Goal: Task Accomplishment & Management: Manage account settings

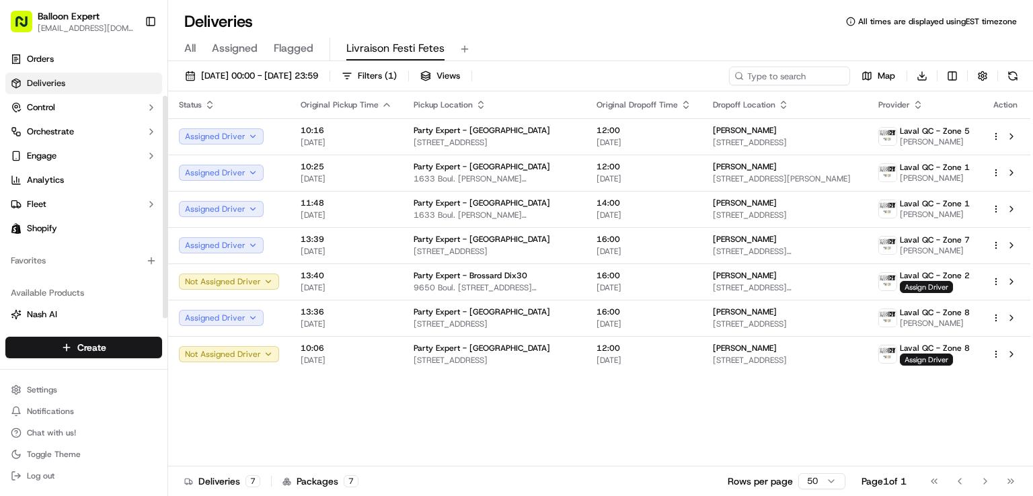
scroll to position [67, 0]
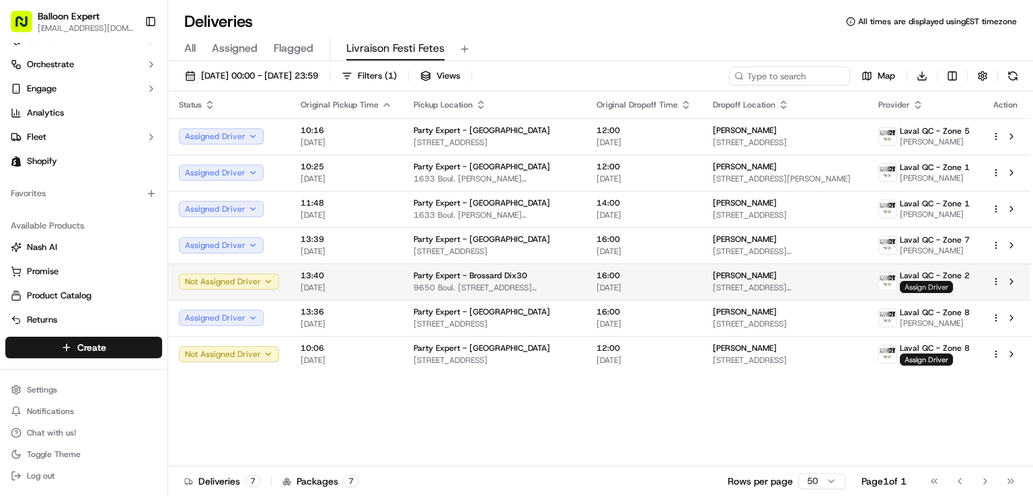
click at [926, 282] on span "Assign Driver" at bounding box center [926, 287] width 53 height 12
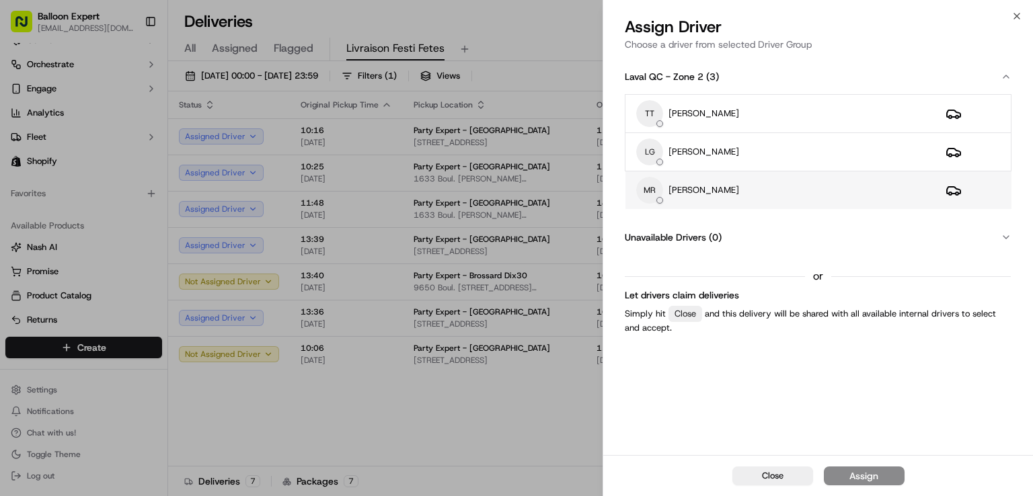
click at [713, 191] on p "[PERSON_NAME]" at bounding box center [703, 190] width 71 height 12
click at [848, 467] on button "Assign" at bounding box center [864, 476] width 81 height 19
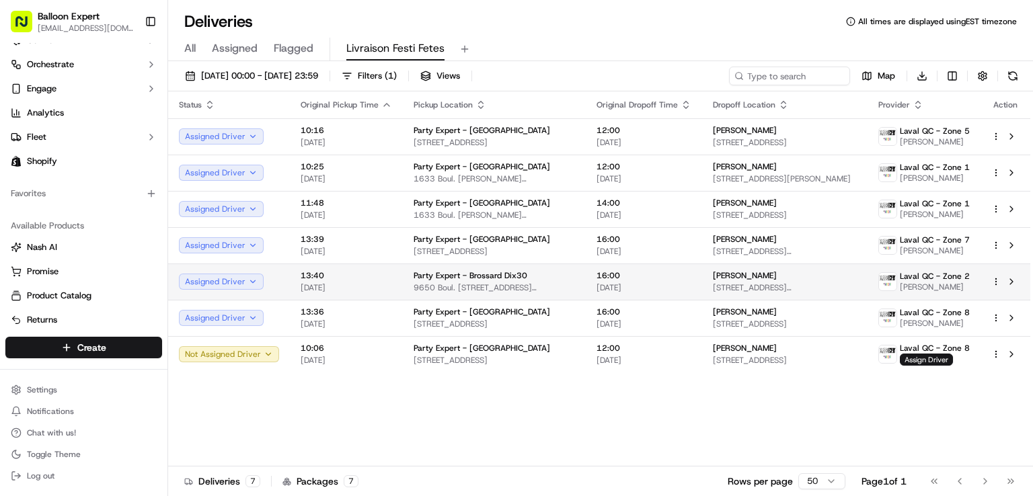
click at [730, 274] on span "[PERSON_NAME]" at bounding box center [745, 275] width 64 height 11
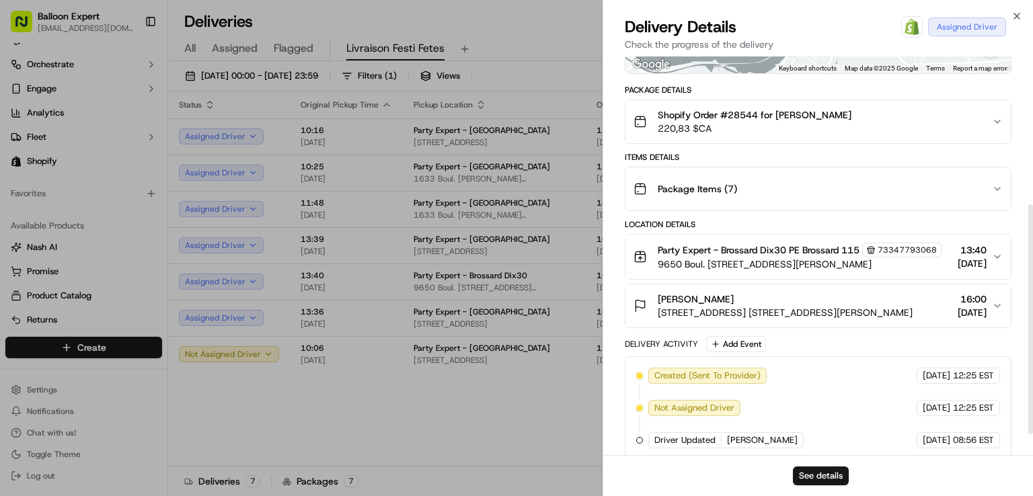
scroll to position [269, 0]
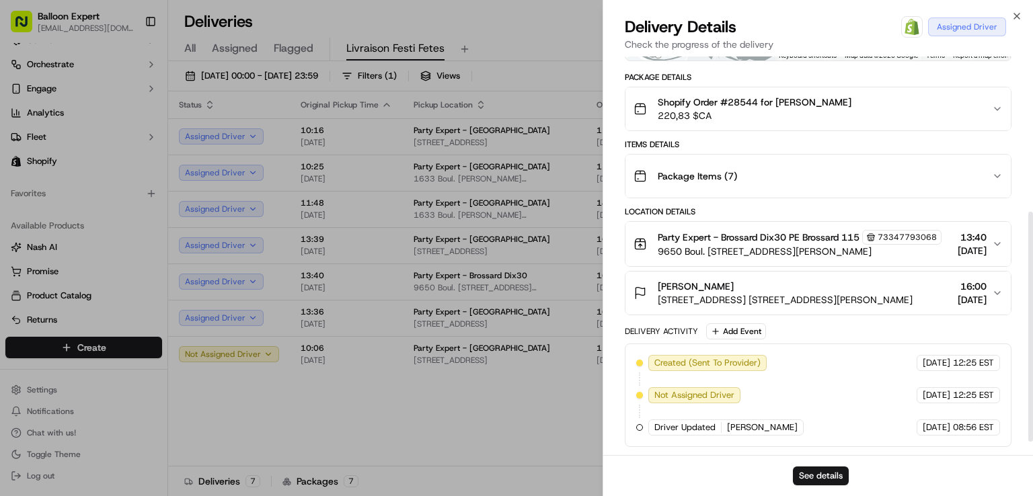
click at [995, 295] on icon "button" at bounding box center [997, 293] width 5 height 3
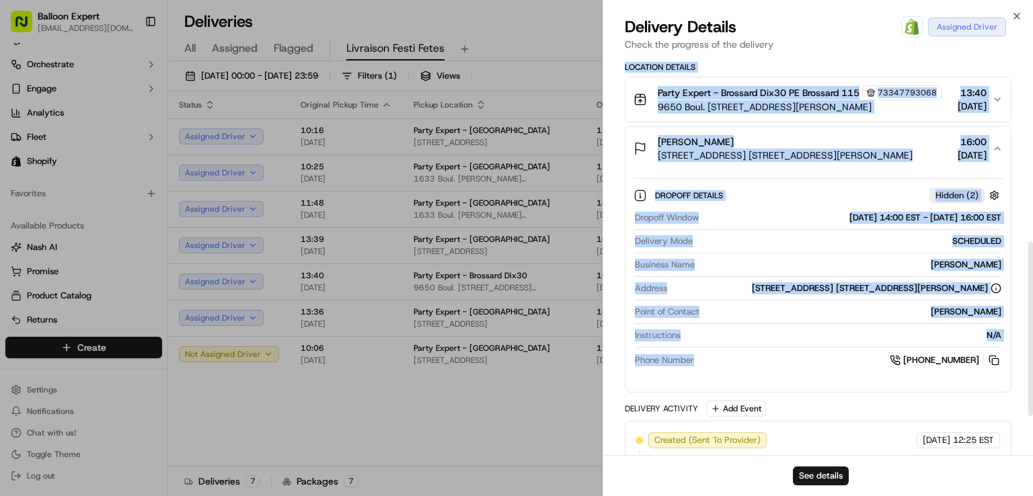
scroll to position [471, 0]
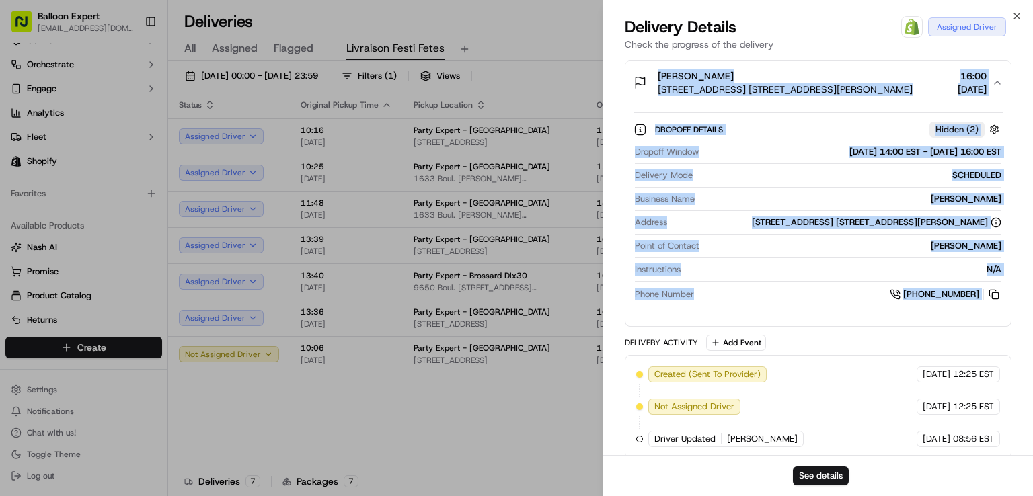
drag, startPoint x: 621, startPoint y: 219, endPoint x: 993, endPoint y: 339, distance: 390.2
click at [993, 339] on div "Provider Balloon Expert (Internal) [PERSON_NAME] Driver Group [GEOGRAPHIC_DATA]…" at bounding box center [818, 26] width 430 height 881
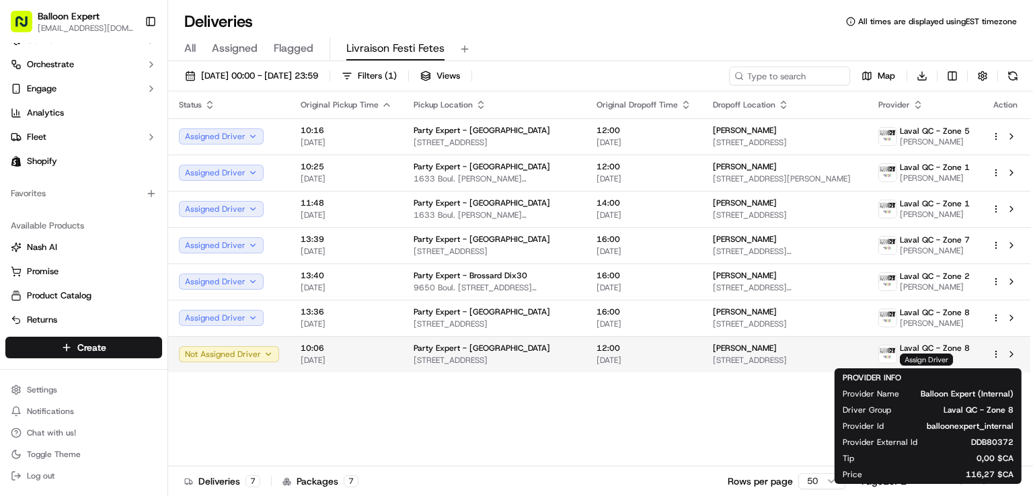
click at [932, 359] on span "Assign Driver" at bounding box center [926, 360] width 53 height 12
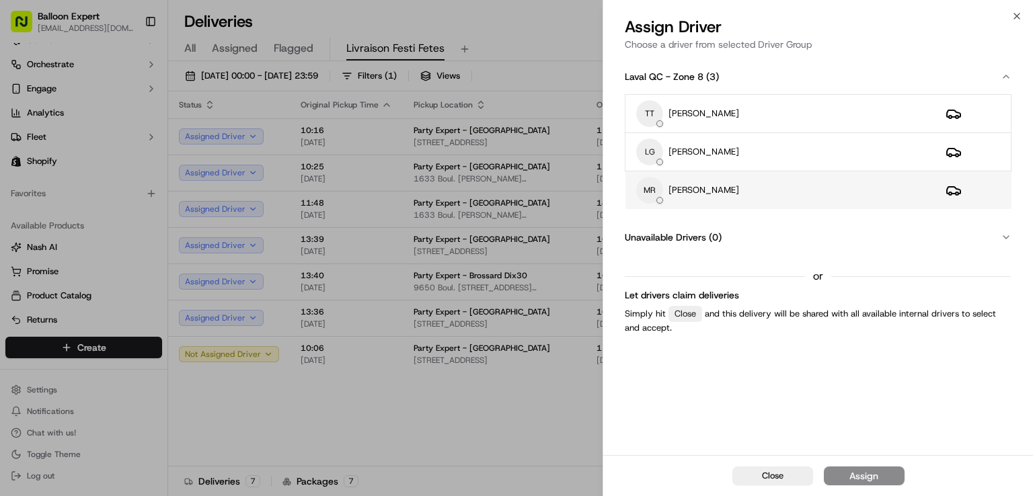
click at [719, 184] on p "[PERSON_NAME]" at bounding box center [703, 190] width 71 height 12
click at [880, 477] on button "Assign" at bounding box center [864, 476] width 81 height 19
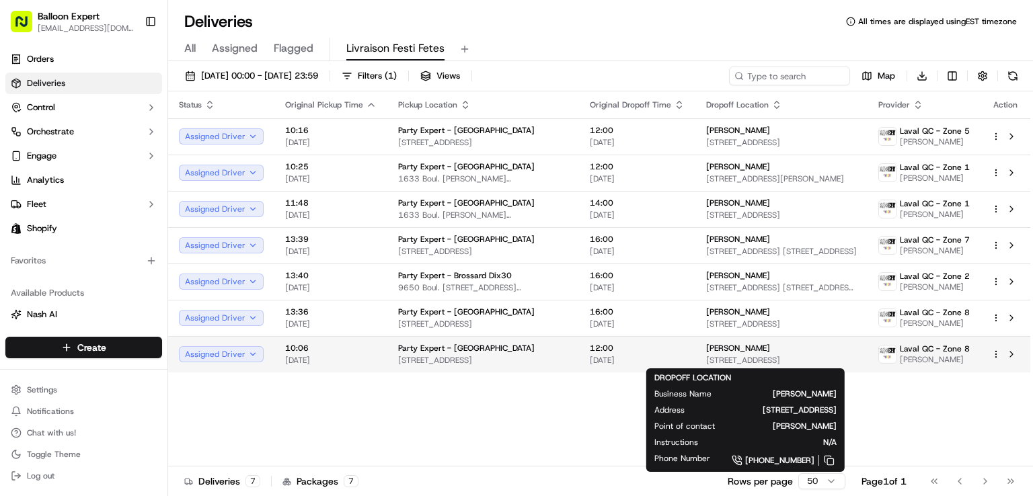
click at [767, 349] on div "[PERSON_NAME]" at bounding box center [781, 348] width 151 height 11
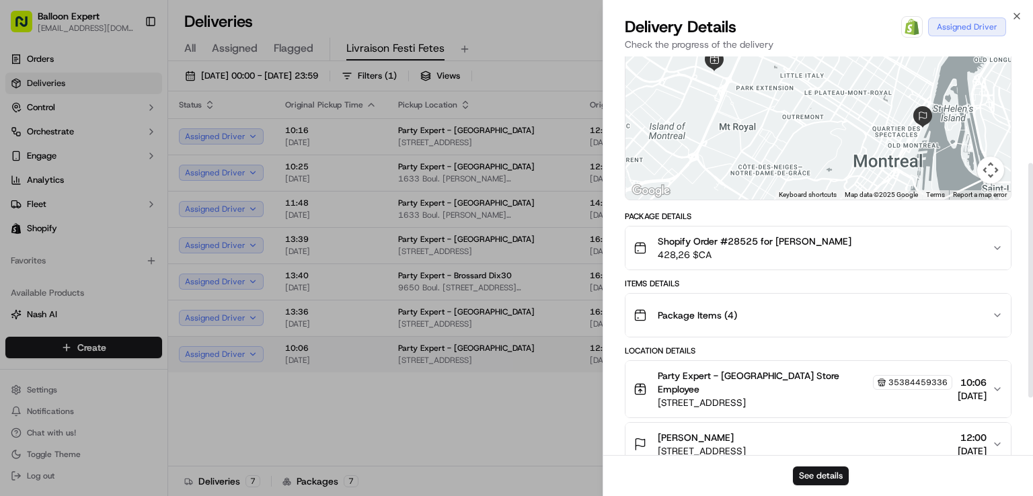
scroll to position [202, 0]
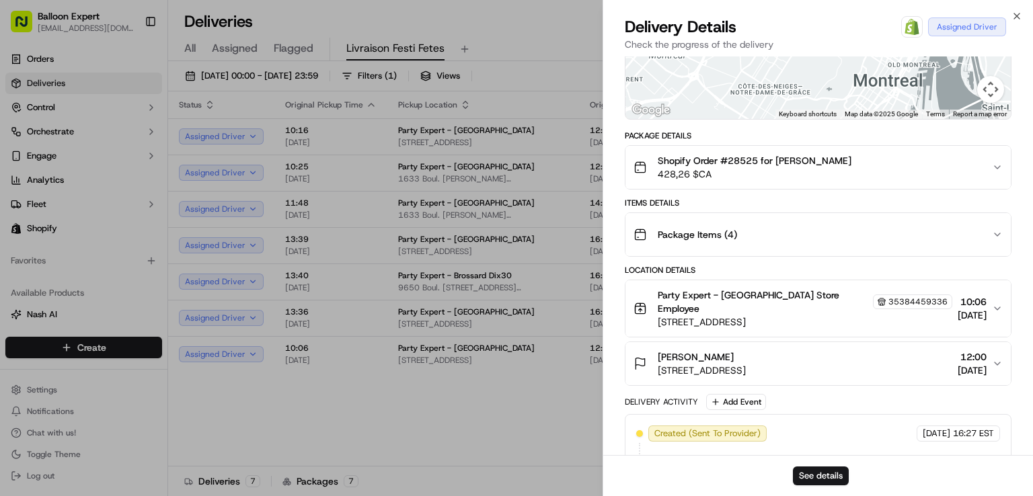
click at [999, 368] on icon "button" at bounding box center [997, 363] width 11 height 11
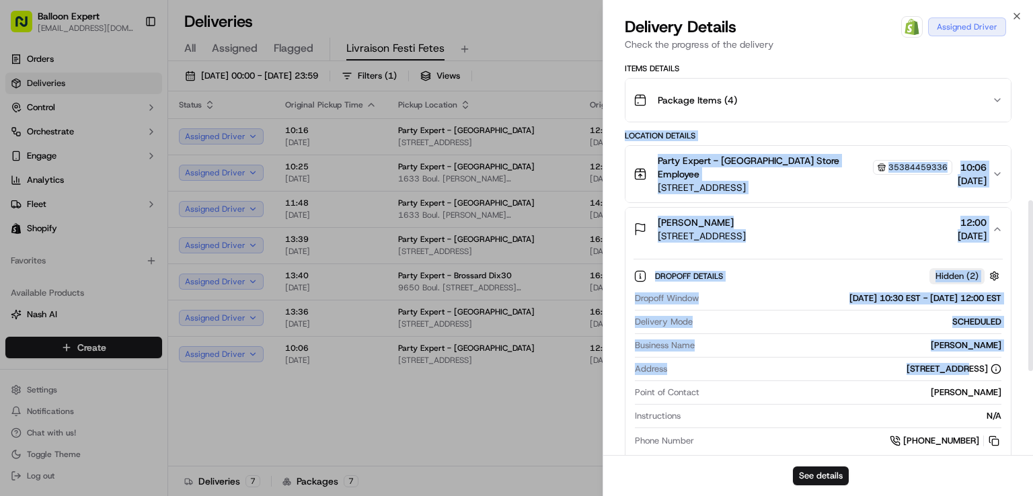
scroll to position [403, 0]
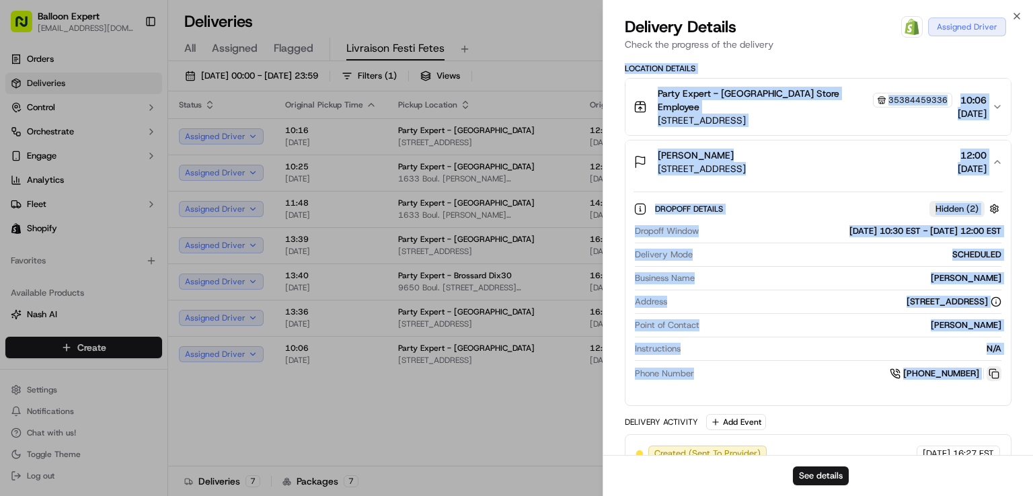
drag, startPoint x: 618, startPoint y: 290, endPoint x: 1000, endPoint y: 385, distance: 393.5
click at [1000, 385] on div "Provider Balloon Expert (Internal) [PERSON_NAME] Driver Group [GEOGRAPHIC_DATA]…" at bounding box center [818, 115] width 430 height 925
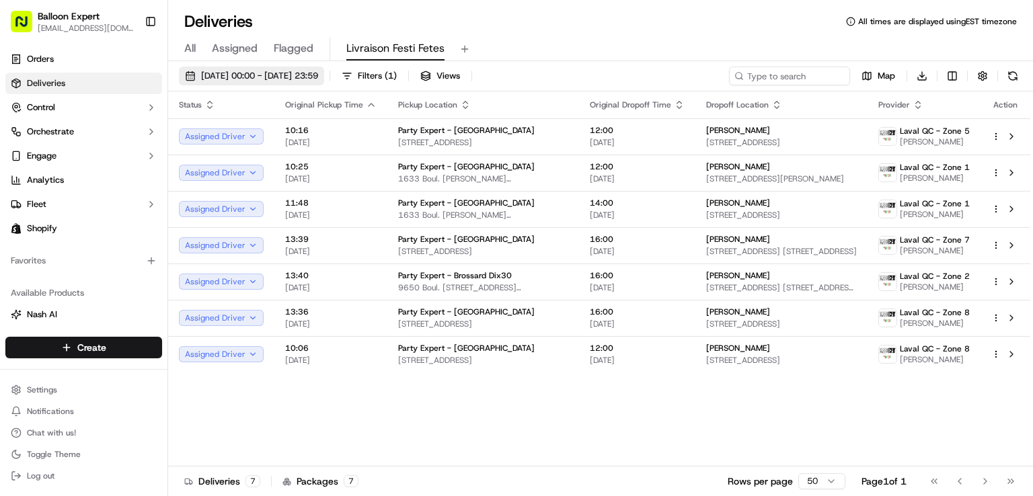
click at [233, 72] on span "[DATE] 00:00 - [DATE] 23:59" at bounding box center [259, 76] width 117 height 12
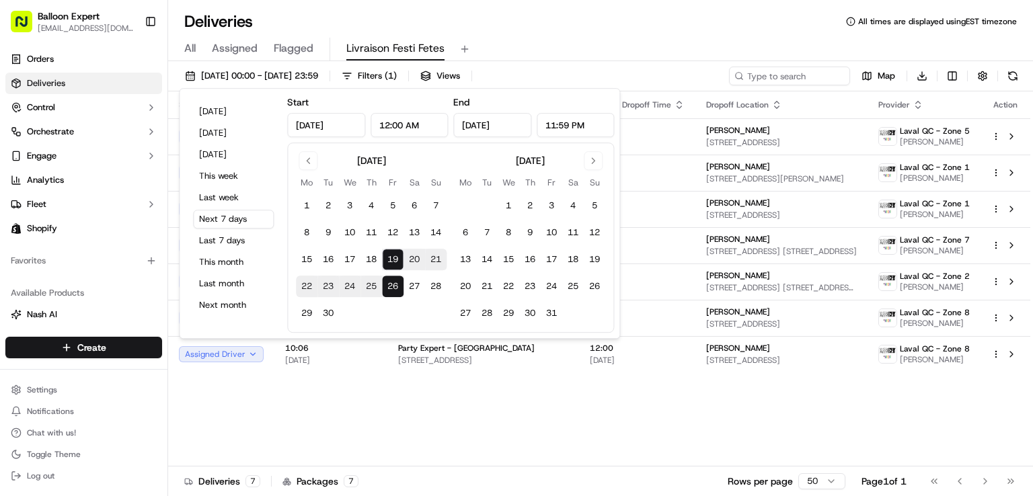
click at [551, 26] on div "Deliveries All times are displayed using EST timezone" at bounding box center [600, 22] width 865 height 22
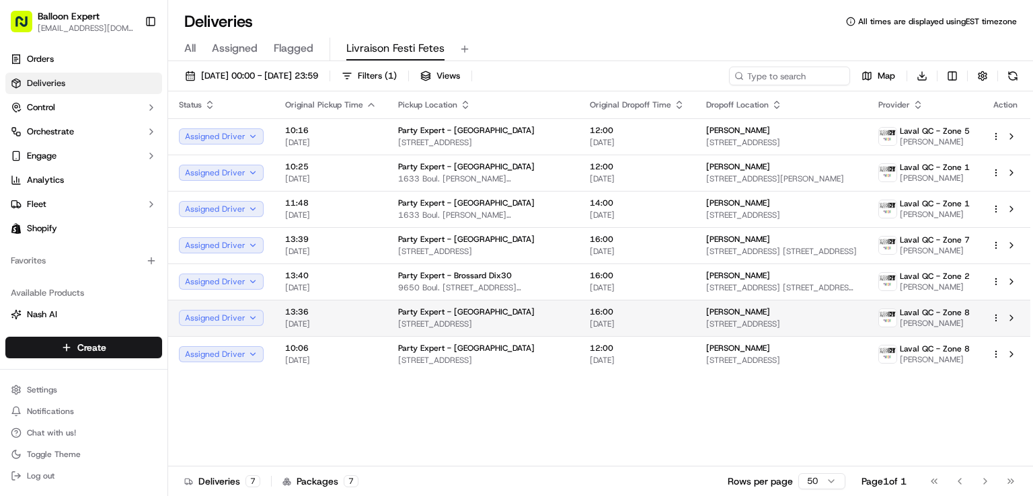
click at [839, 322] on span "[STREET_ADDRESS]" at bounding box center [781, 324] width 151 height 11
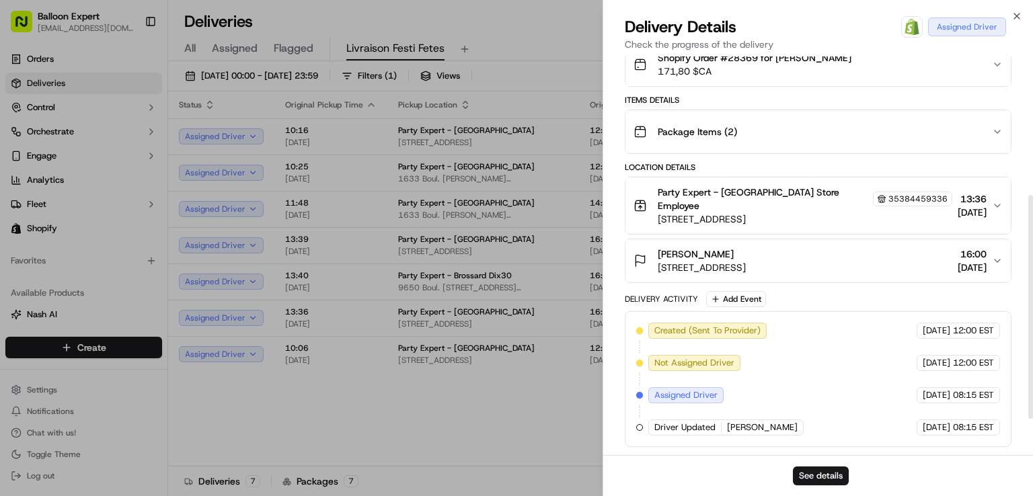
scroll to position [311, 0]
click at [988, 254] on div "[PERSON_NAME] [STREET_ADDRESS] 16:00 [DATE]" at bounding box center [812, 260] width 358 height 27
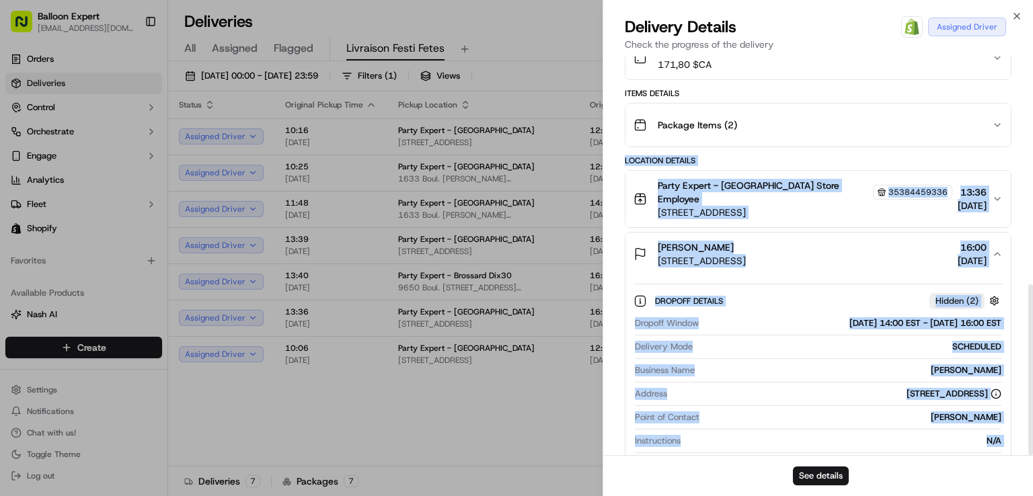
scroll to position [533, 0]
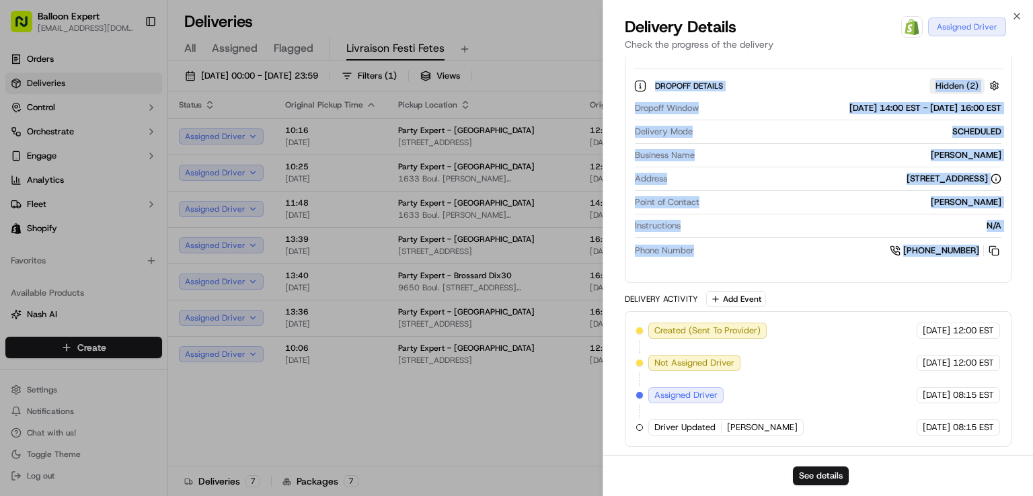
drag, startPoint x: 621, startPoint y: 180, endPoint x: 982, endPoint y: 245, distance: 366.9
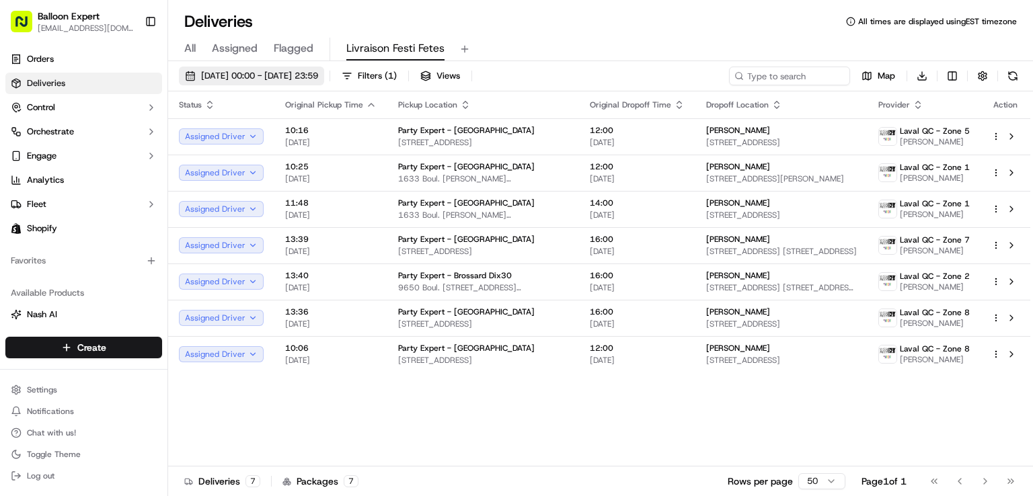
click at [318, 79] on span "[DATE] 00:00 - [DATE] 23:59" at bounding box center [259, 76] width 117 height 12
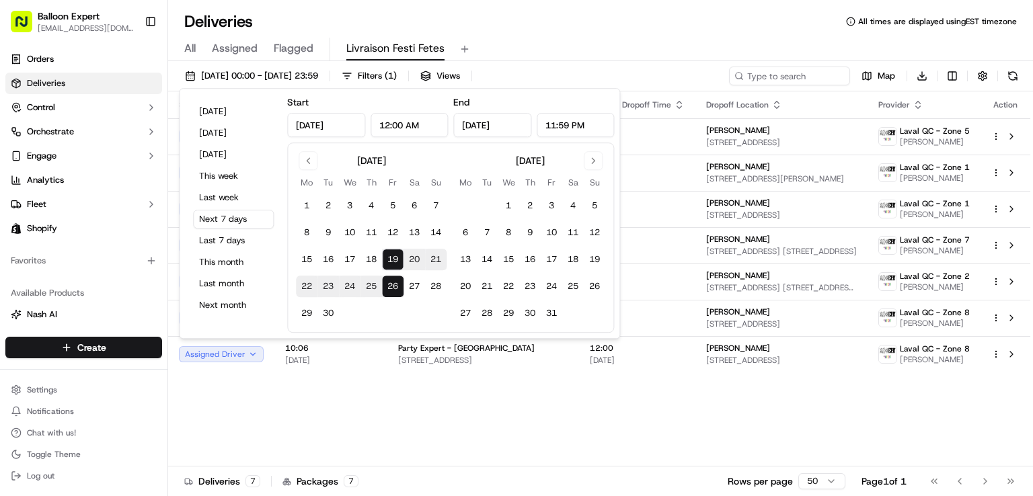
click at [390, 258] on button "19" at bounding box center [393, 260] width 22 height 22
click at [596, 200] on button "5" at bounding box center [595, 206] width 22 height 22
type input "[DATE]"
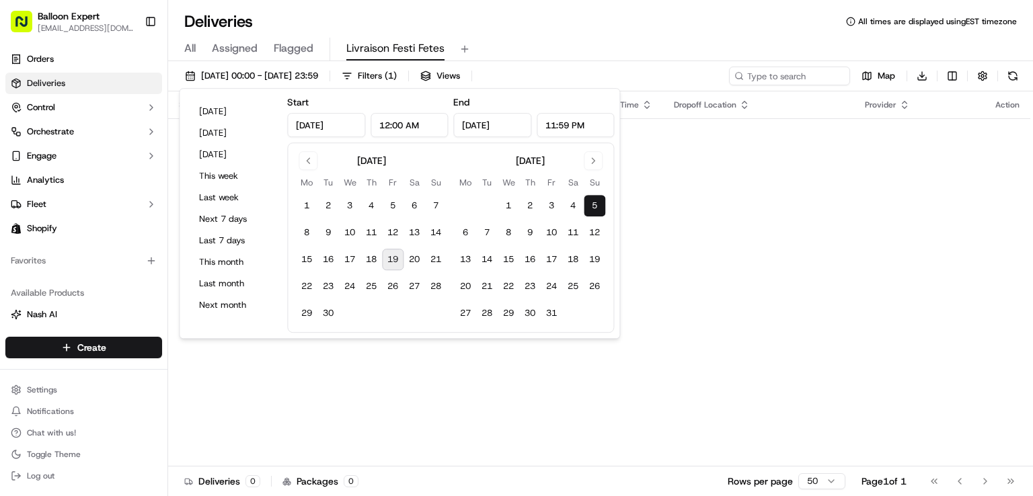
click at [392, 262] on button "19" at bounding box center [393, 260] width 22 height 22
type input "[DATE]"
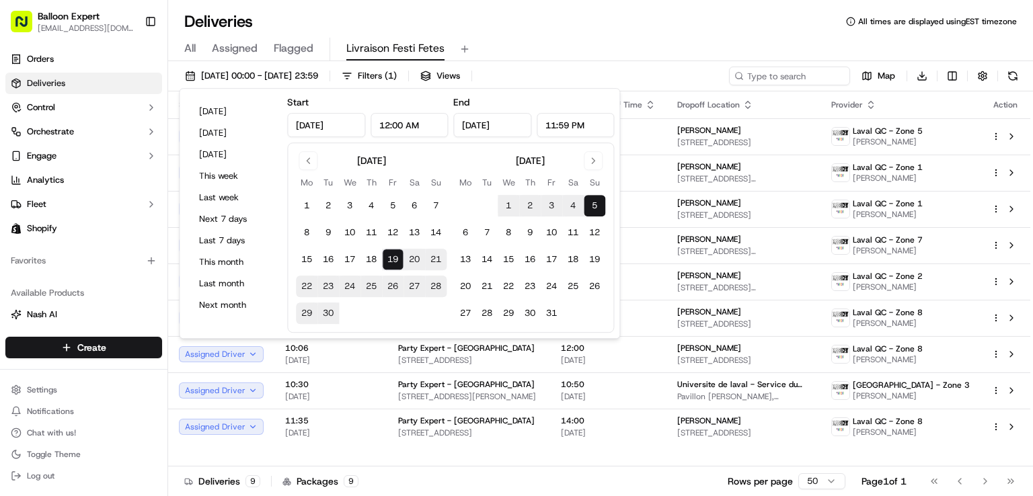
click at [545, 5] on div "Deliveries All times are displayed using EST timezone All Assigned Flagged Livr…" at bounding box center [600, 248] width 865 height 496
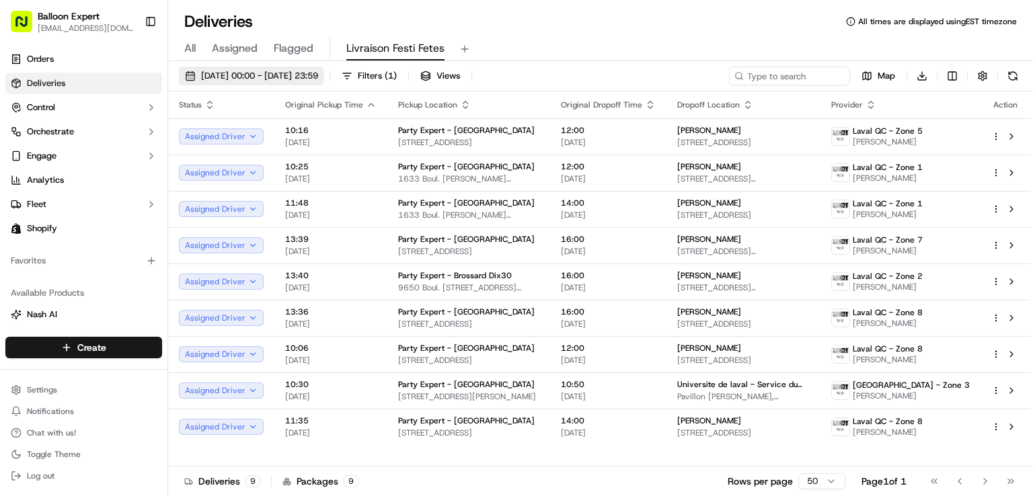
click at [318, 71] on span "[DATE] 00:00 - [DATE] 23:59" at bounding box center [259, 76] width 117 height 12
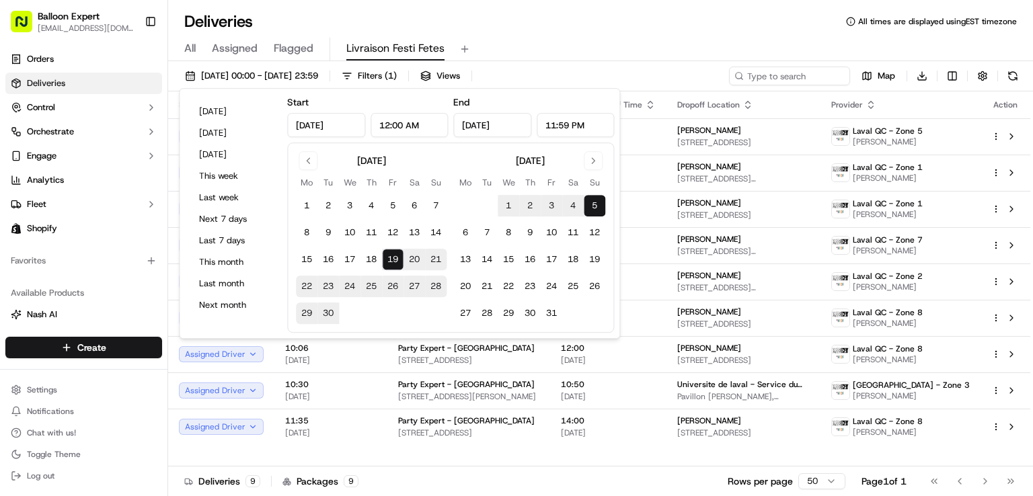
click at [390, 254] on button "19" at bounding box center [393, 260] width 22 height 22
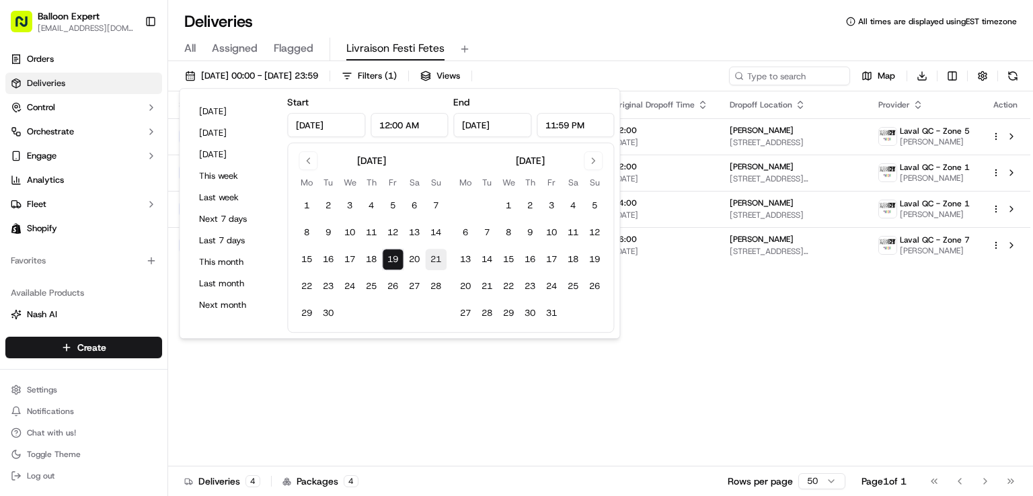
click at [436, 264] on button "21" at bounding box center [436, 260] width 22 height 22
type input "[DATE]"
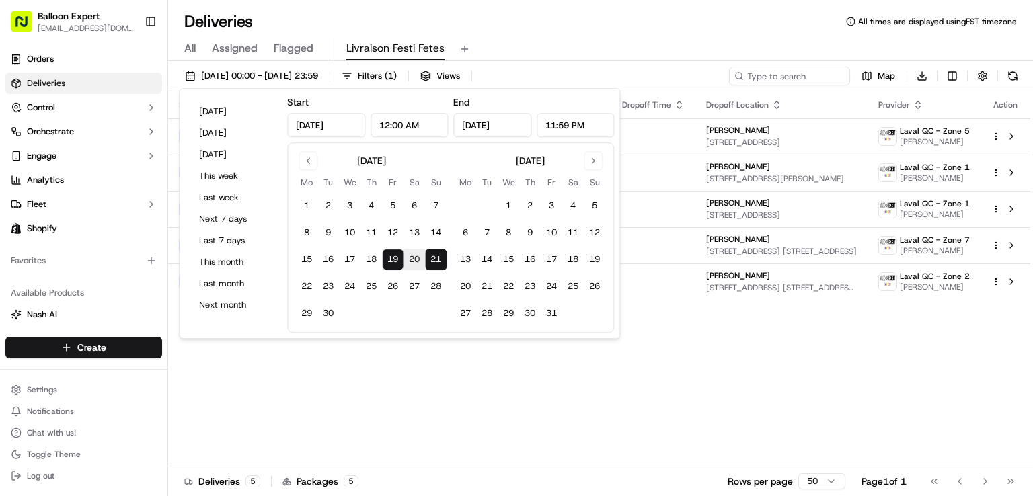
click at [691, 364] on div "Status Original Pickup Time Pickup Location Original Dropoff Time Dropoff Locat…" at bounding box center [599, 278] width 862 height 375
